Goal: Find specific page/section: Find specific page/section

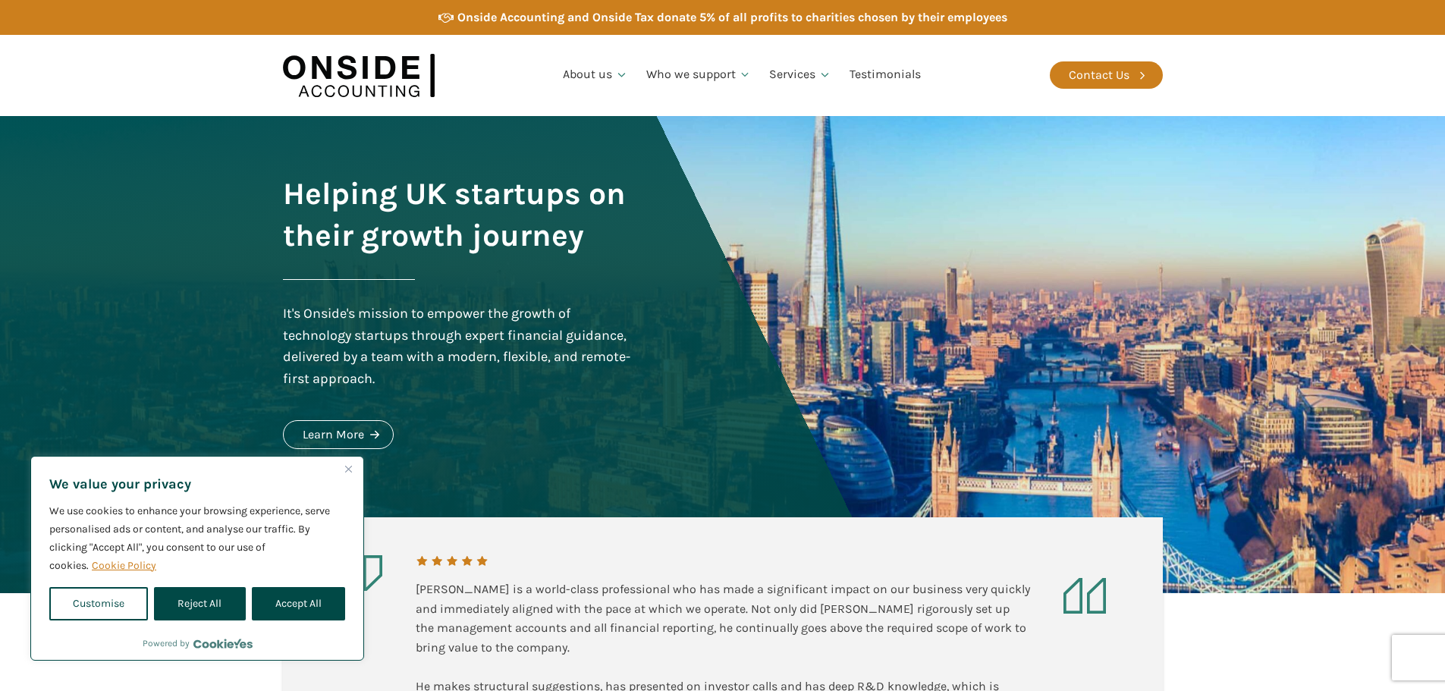
click at [351, 464] on button "Close" at bounding box center [348, 469] width 18 height 18
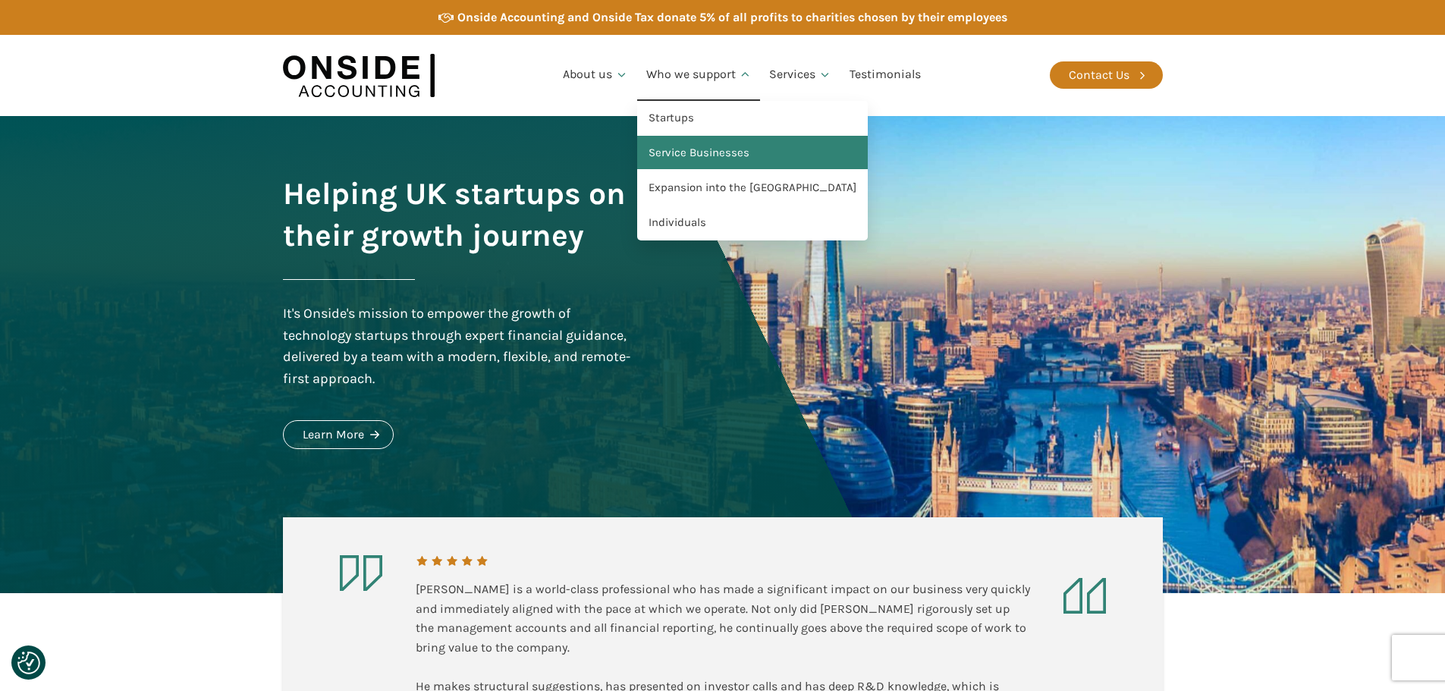
click at [702, 148] on link "Service Businesses" at bounding box center [752, 153] width 231 height 35
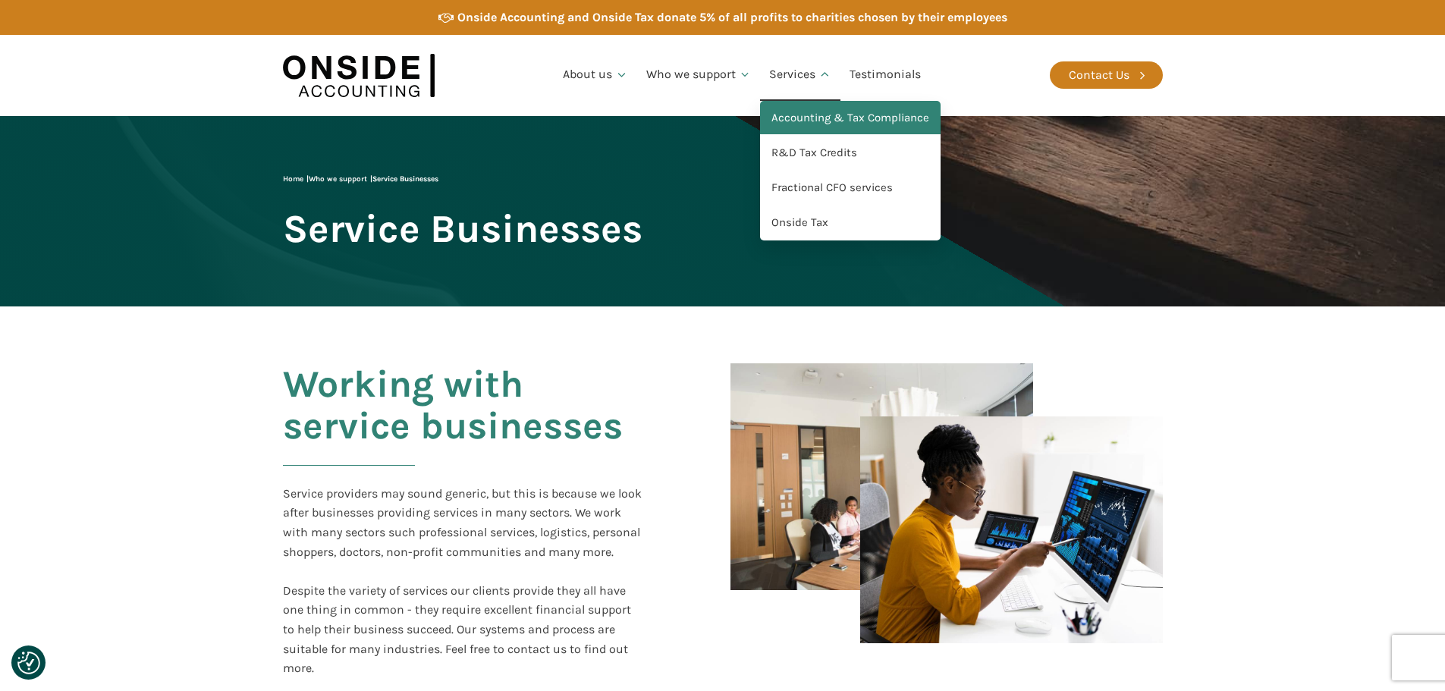
click at [813, 119] on link "Accounting & Tax Compliance" at bounding box center [850, 118] width 181 height 35
